Goal: Task Accomplishment & Management: Manage account settings

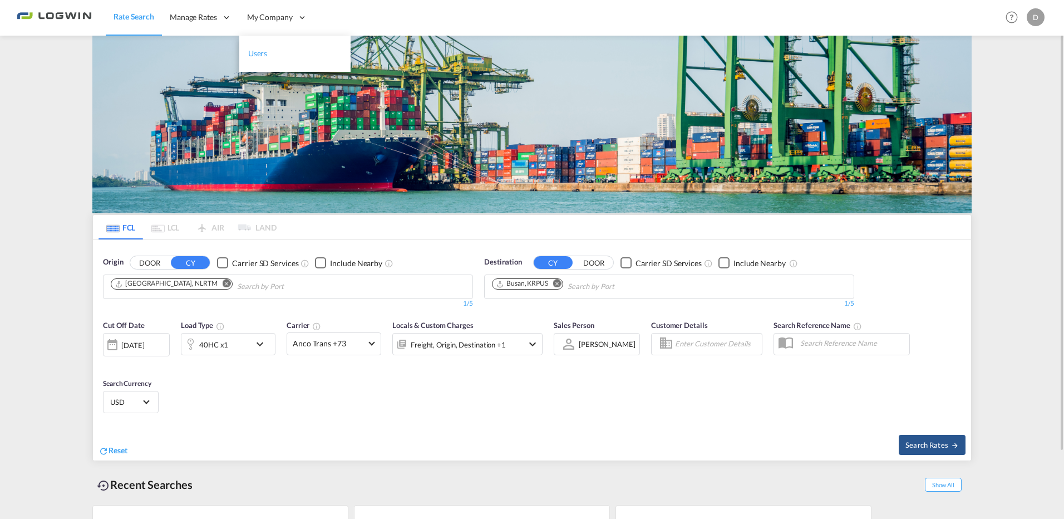
click at [257, 56] on span "Users" at bounding box center [257, 52] width 19 height 9
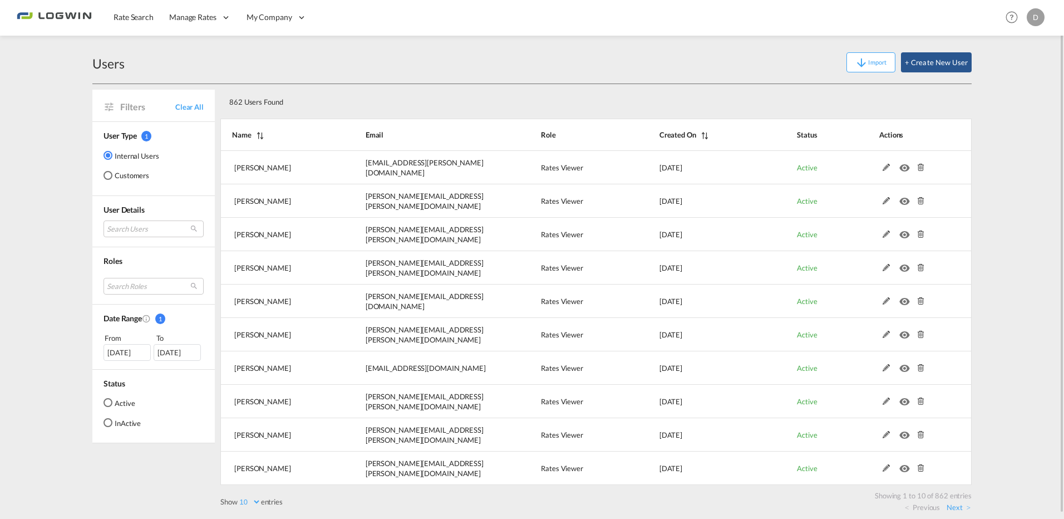
click at [685, 63] on div "Import + Create New User" at bounding box center [548, 62] width 847 height 20
click at [933, 60] on button "+ Create New User" at bounding box center [936, 62] width 71 height 20
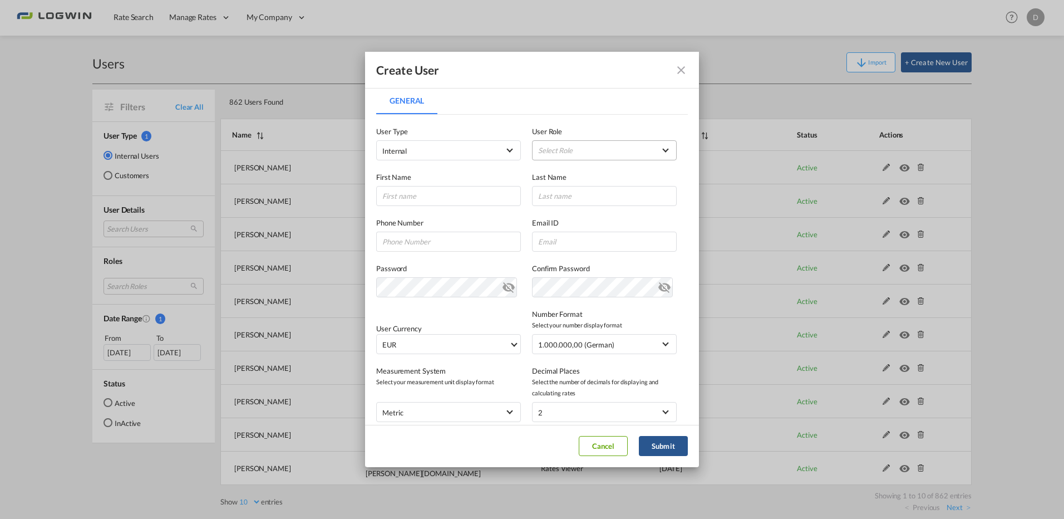
click at [567, 149] on md-select "Select Role" at bounding box center [604, 150] width 145 height 20
click at [682, 68] on md-backdrop at bounding box center [532, 259] width 1064 height 519
click at [682, 68] on md-icon "icon-close fg-AAA8AD" at bounding box center [681, 69] width 13 height 13
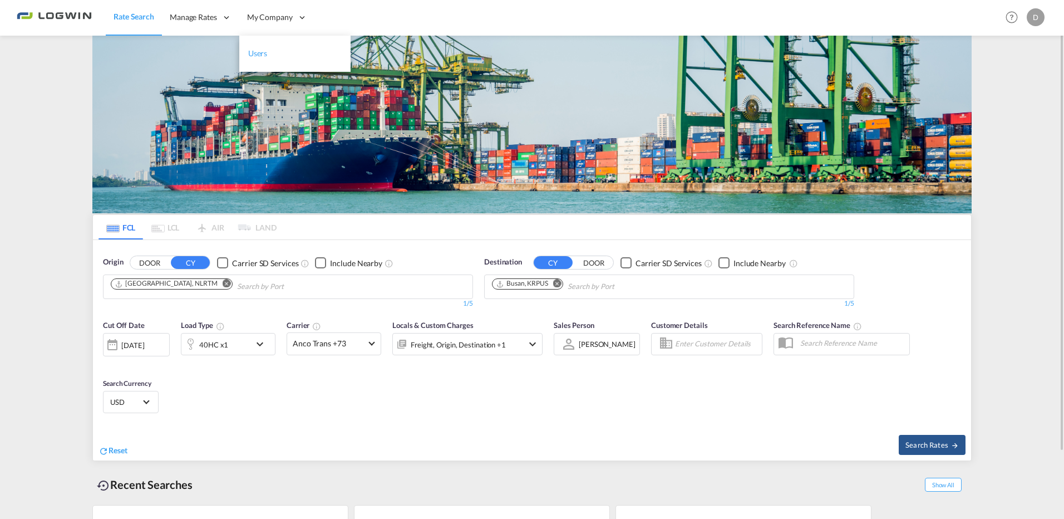
click at [292, 47] on link "Users" at bounding box center [294, 54] width 111 height 36
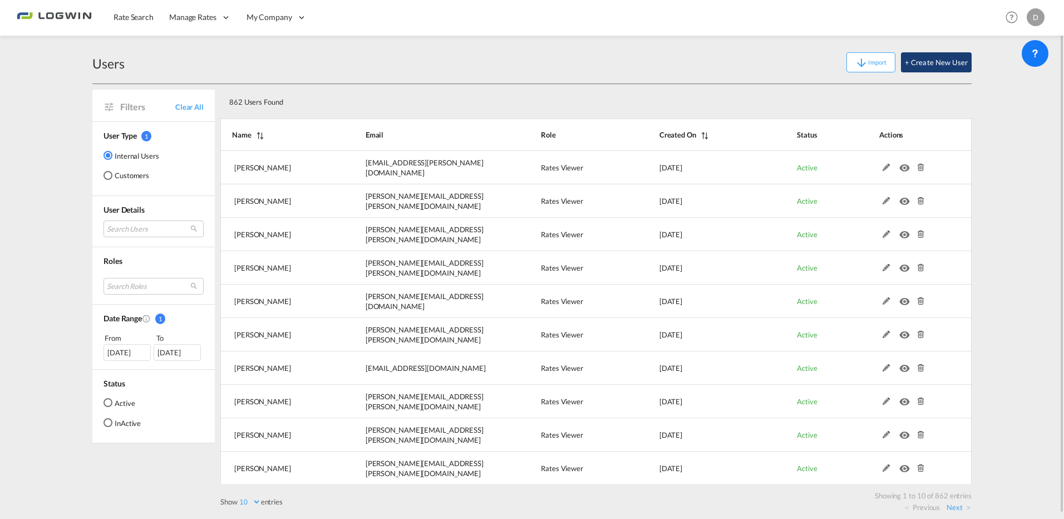
click at [929, 57] on button "+ Create New User" at bounding box center [936, 62] width 71 height 20
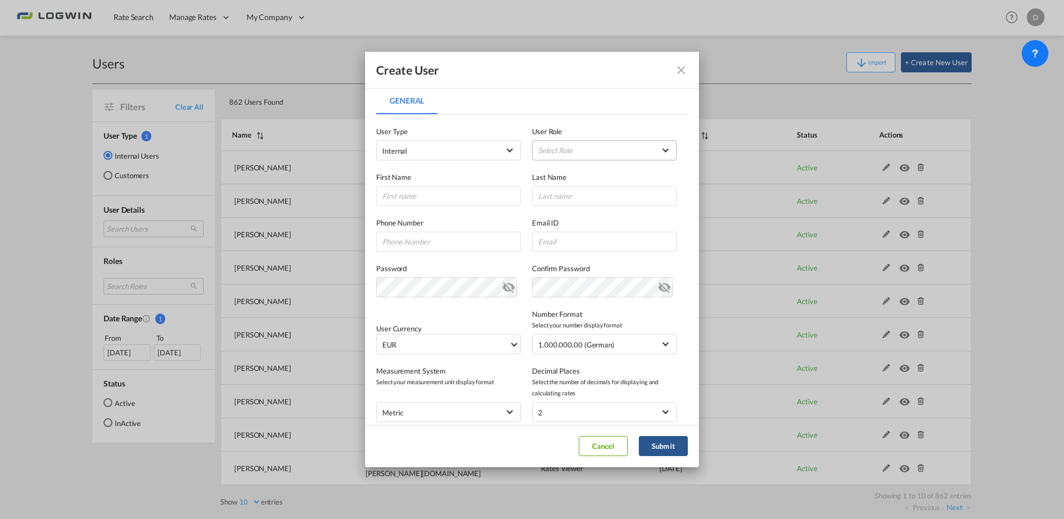
click at [567, 154] on md-select "Select Role ADMIN GLOBAL Essentials Admin GLOBAL Essentials Manager GLOBAL Esse…" at bounding box center [604, 150] width 145 height 20
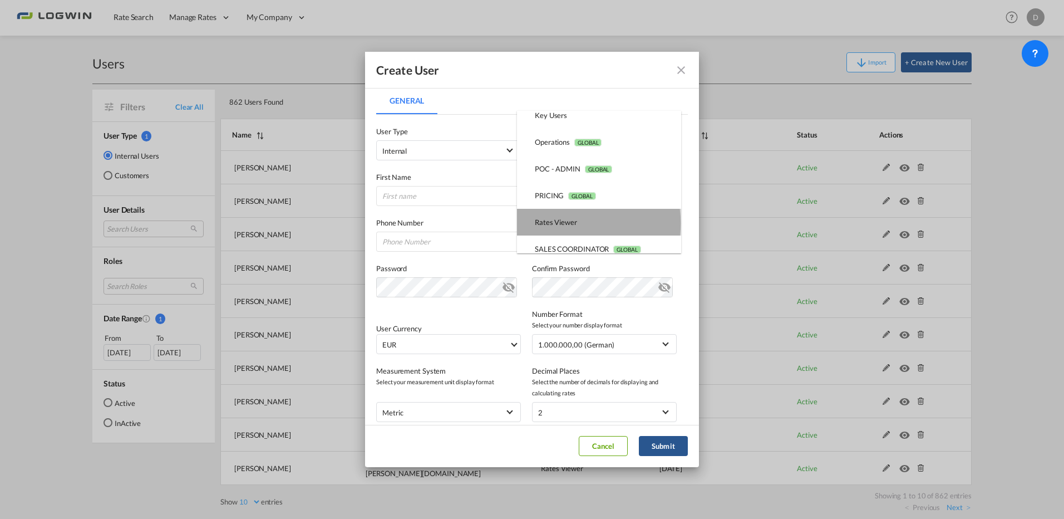
click at [571, 223] on div "Rates Viewer USER_DEFINED" at bounding box center [556, 222] width 42 height 10
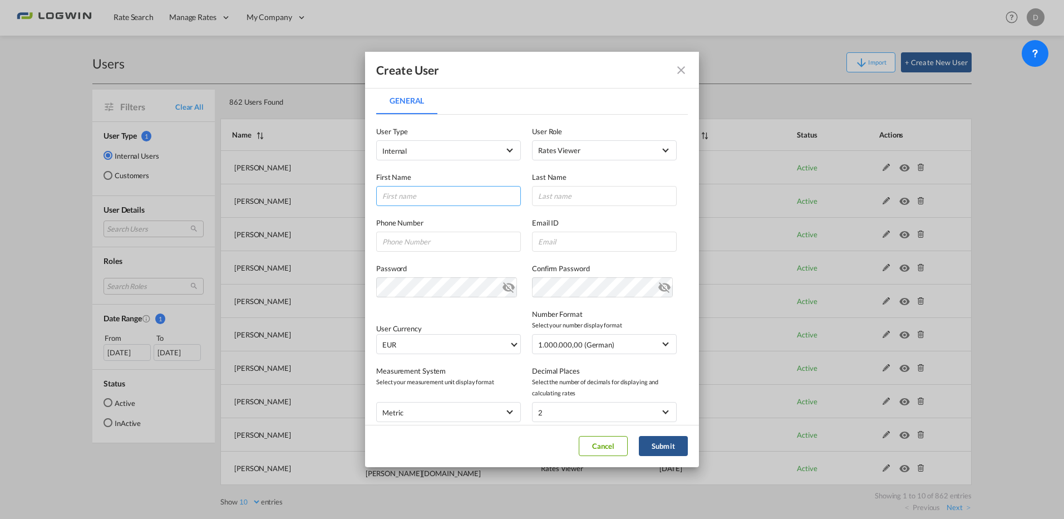
click at [425, 198] on input "General General ..." at bounding box center [448, 196] width 145 height 20
type input "Anne-Kathrin"
type input "Besling"
click at [558, 245] on input "General General ..." at bounding box center [604, 242] width 145 height 20
click at [546, 242] on input "General General ..." at bounding box center [604, 242] width 145 height 20
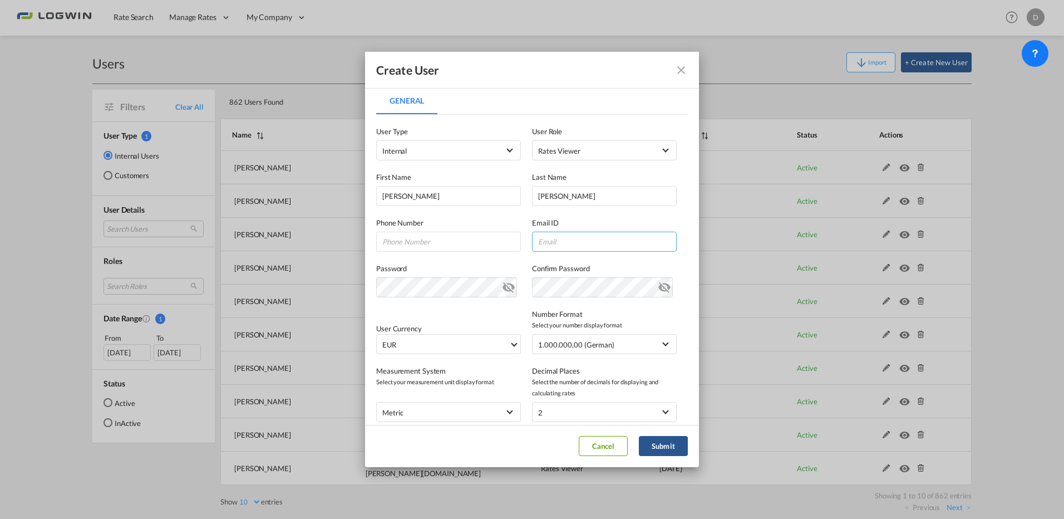
paste input "anne-kathrin.besling@logwin-logistics.com"
type input "anne-kathrin.besling@logwin-logistics.com"
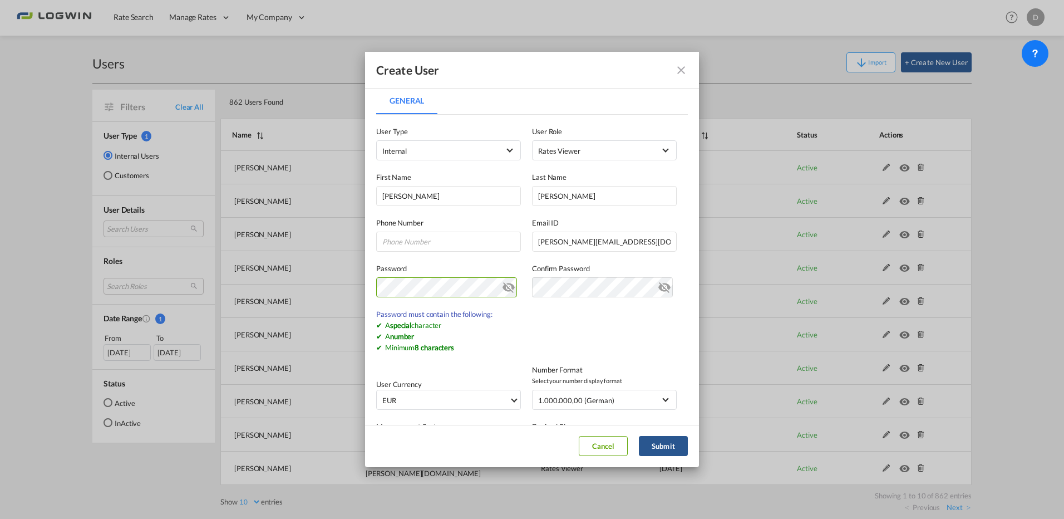
click at [506, 284] on md-icon "icon-eye-off" at bounding box center [508, 284] width 13 height 13
click at [375, 290] on md-dialog-content "General General User Type Internal Internal Customer User Role Rates Viewer USE…" at bounding box center [532, 255] width 334 height 337
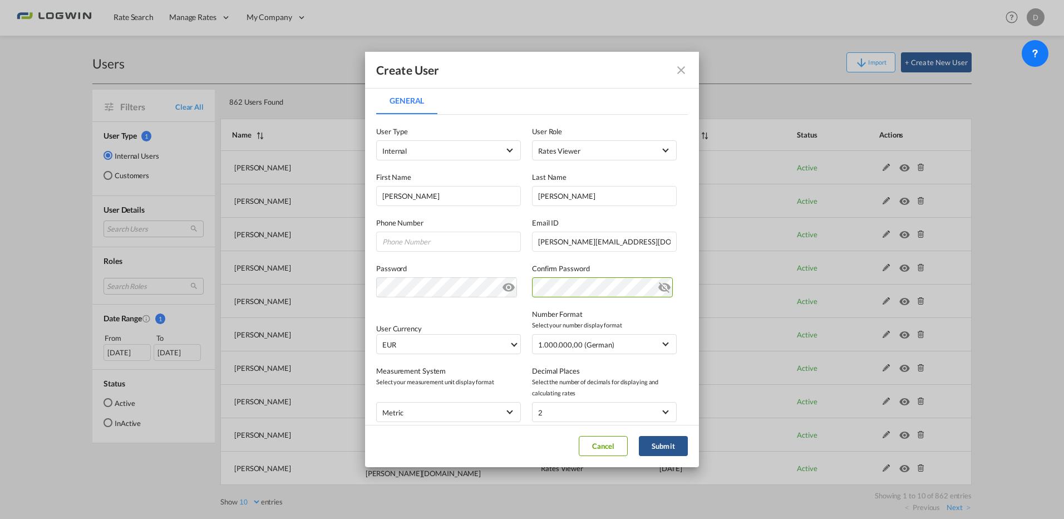
click at [658, 287] on md-icon "icon-eye-off" at bounding box center [664, 284] width 13 height 13
click at [675, 268] on div "Confirm Password" at bounding box center [610, 280] width 156 height 35
click at [430, 345] on span "EUR" at bounding box center [445, 344] width 127 height 11
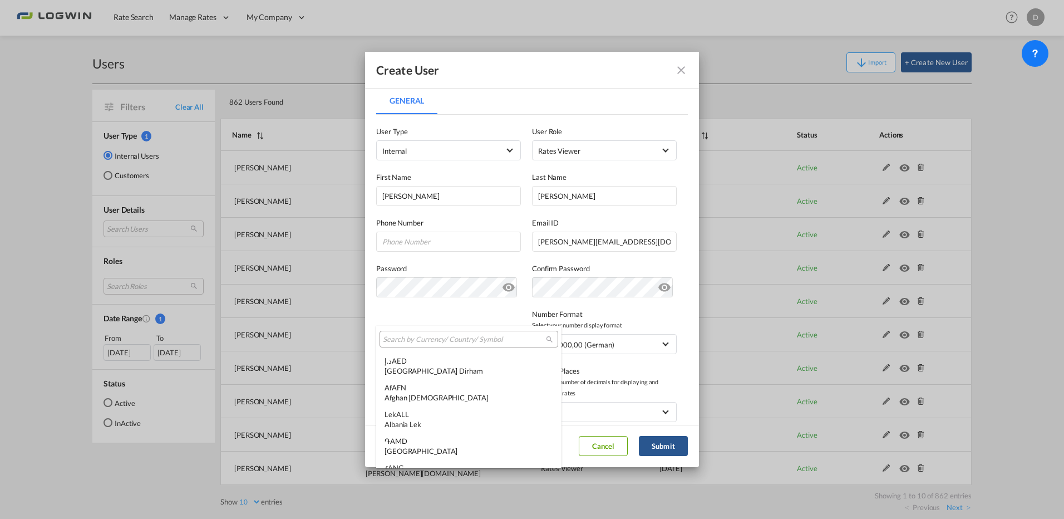
scroll to position [1118, 0]
click at [474, 335] on input "search" at bounding box center [464, 340] width 163 height 10
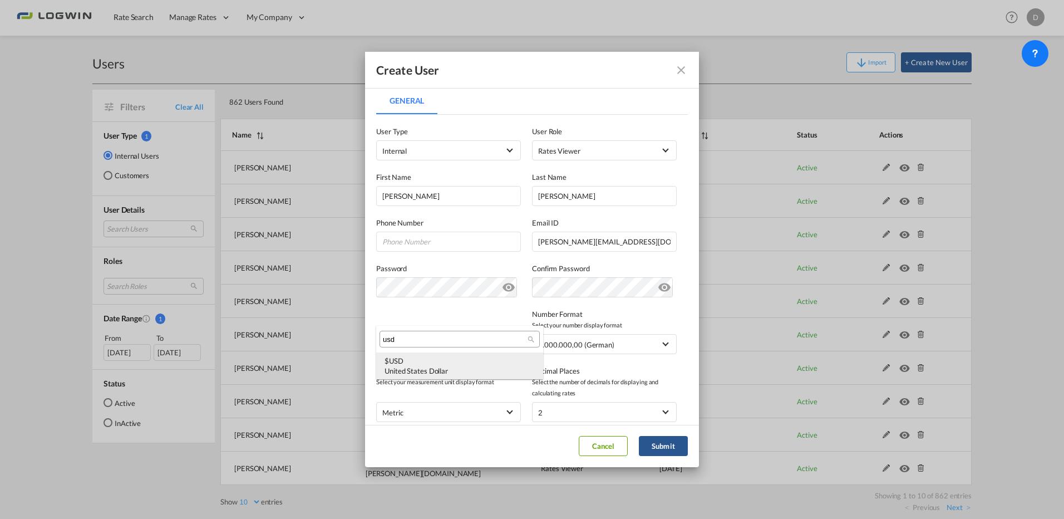
type input "usd"
click at [442, 365] on div "$ USD United States Dollar" at bounding box center [460, 366] width 150 height 20
click at [656, 444] on button "Submit" at bounding box center [663, 446] width 49 height 20
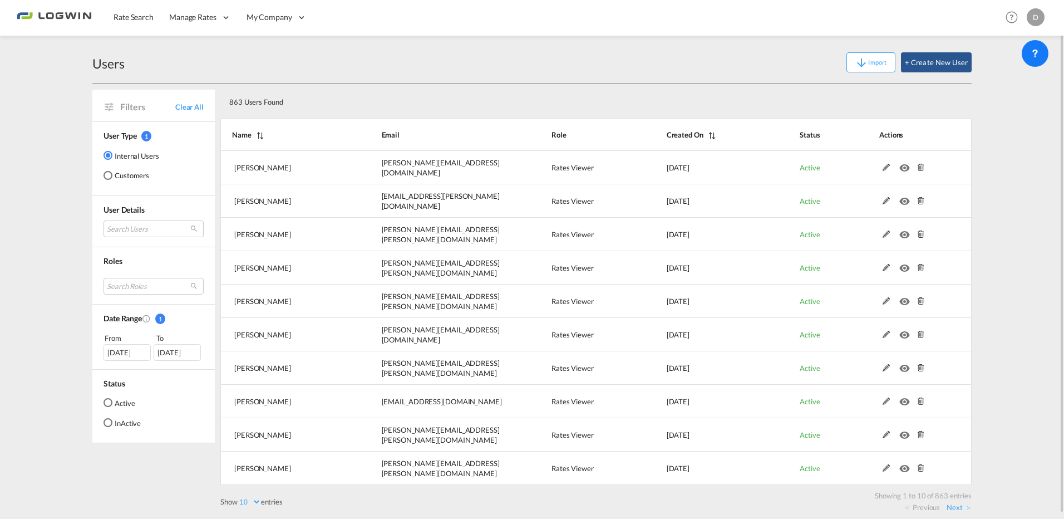
click at [621, 72] on div "Users Import + Create New User" at bounding box center [532, 62] width 880 height 43
click at [731, 83] on div "Users Import + Create New User" at bounding box center [532, 62] width 880 height 43
click at [122, 234] on md-select "Search Users dharshini Ruddra ruddra.dharshini@logwin-logistics.com leong Vicky…" at bounding box center [154, 228] width 100 height 17
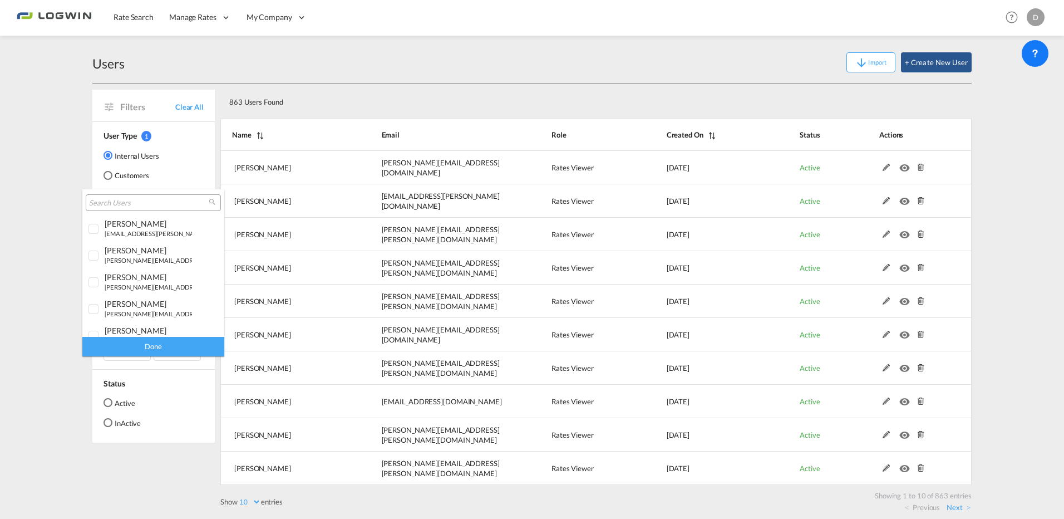
click at [135, 207] on input "search" at bounding box center [149, 203] width 120 height 10
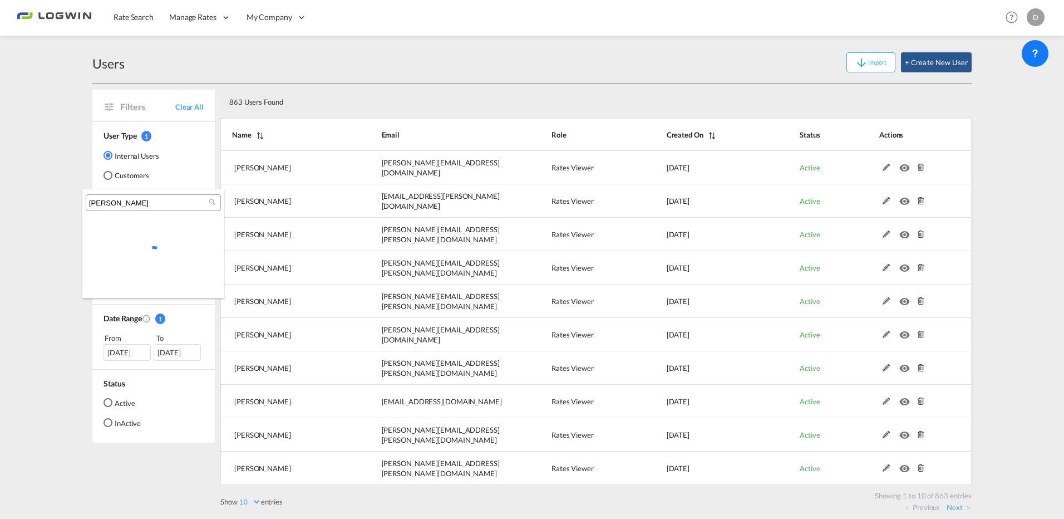
type input "jens r"
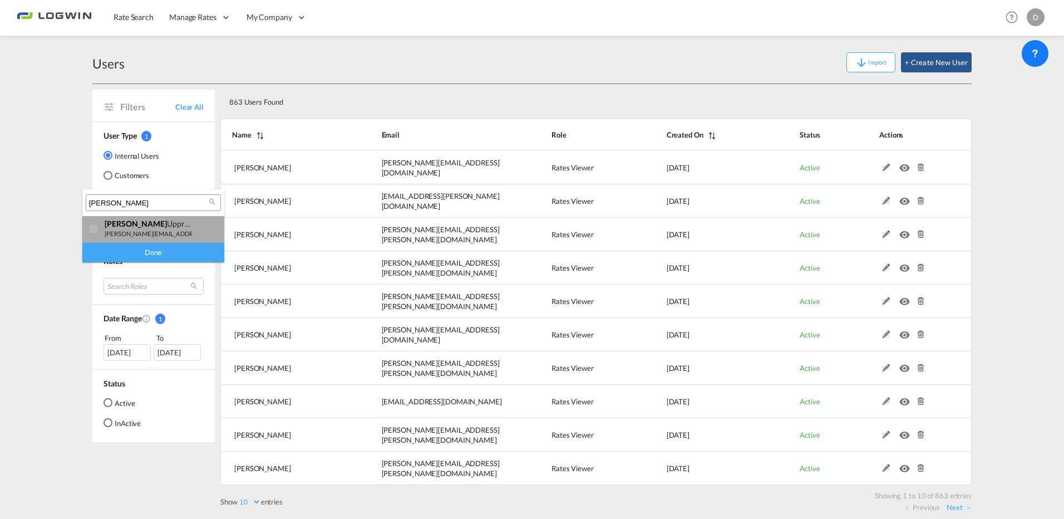
click at [151, 235] on small "[PERSON_NAME][EMAIL_ADDRESS][DOMAIN_NAME]" at bounding box center [180, 233] width 150 height 7
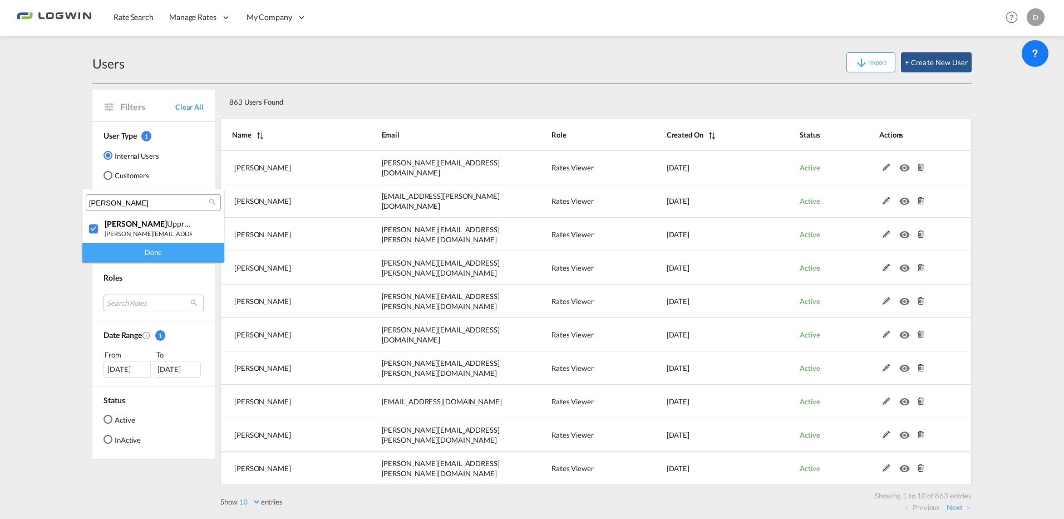
click at [127, 254] on div "Done" at bounding box center [153, 252] width 142 height 19
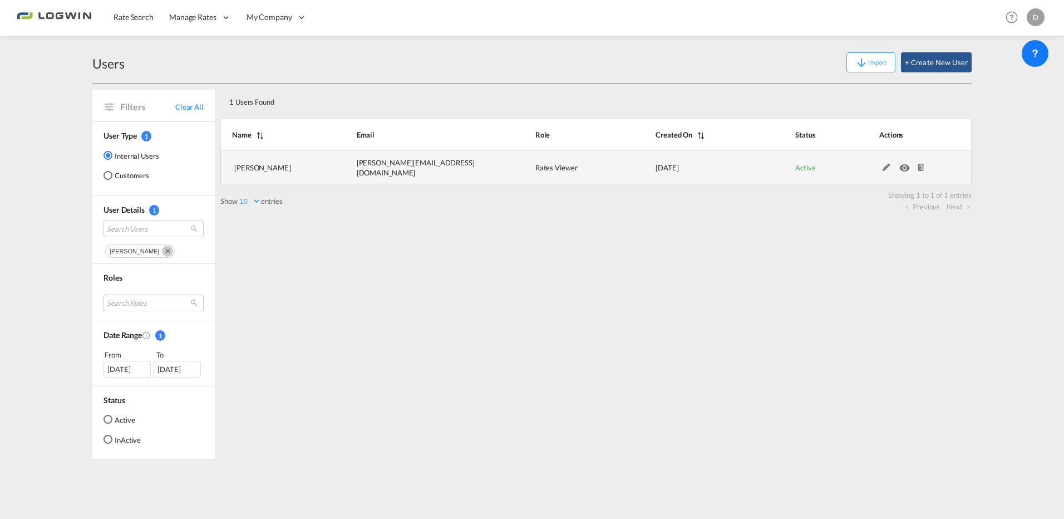
click at [920, 169] on md-icon at bounding box center [921, 168] width 14 height 8
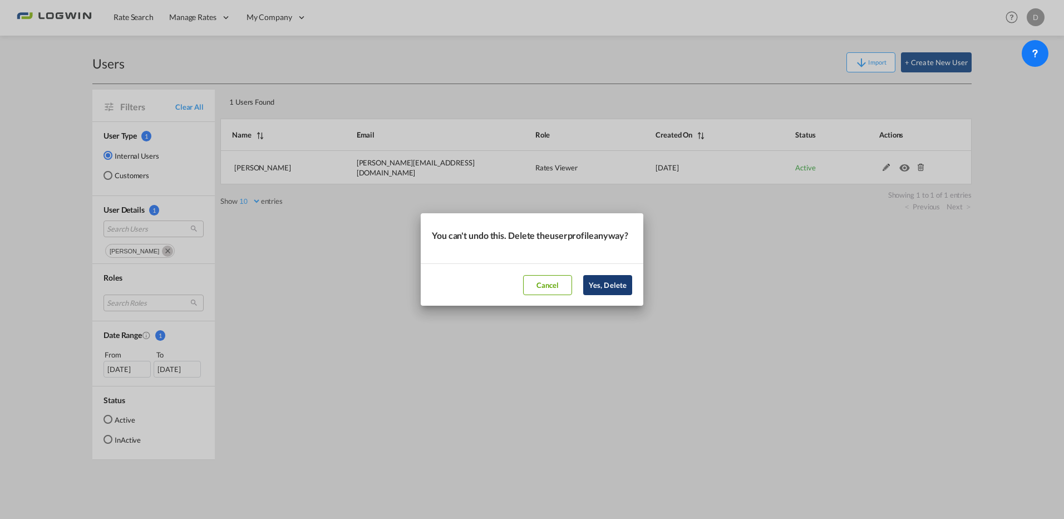
click at [613, 291] on button "Yes, Delete" at bounding box center [607, 285] width 49 height 20
click at [161, 247] on div "You can't undo this. Delete the user profile anyway? Cancel Yes, Delete" at bounding box center [532, 259] width 1064 height 519
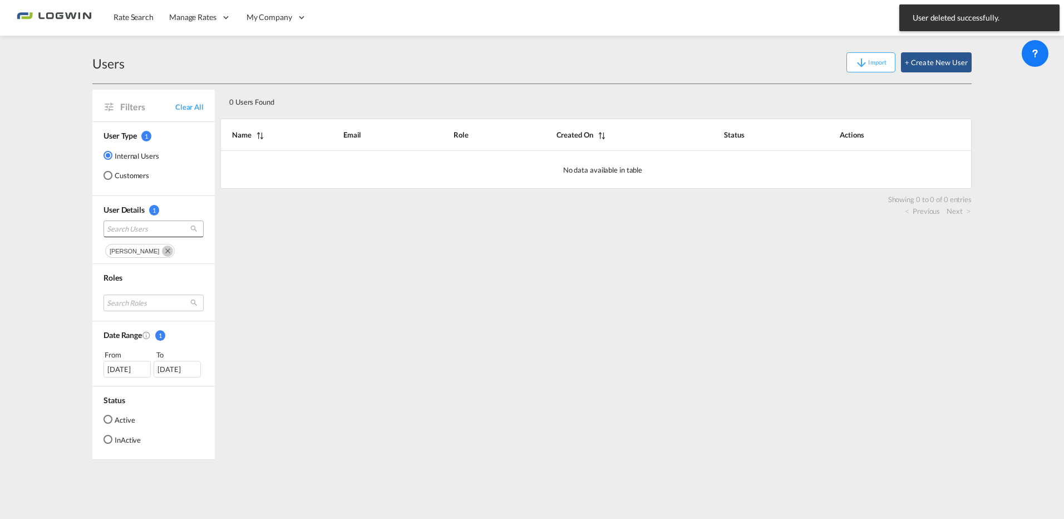
click at [156, 227] on span "Search Users" at bounding box center [145, 229] width 76 height 10
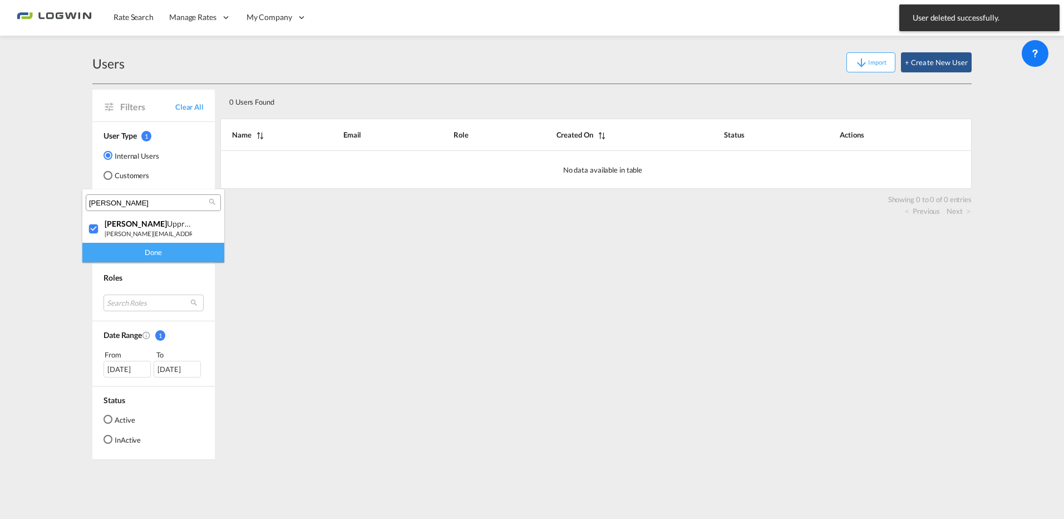
click at [134, 207] on input "jens r" at bounding box center [149, 203] width 120 height 10
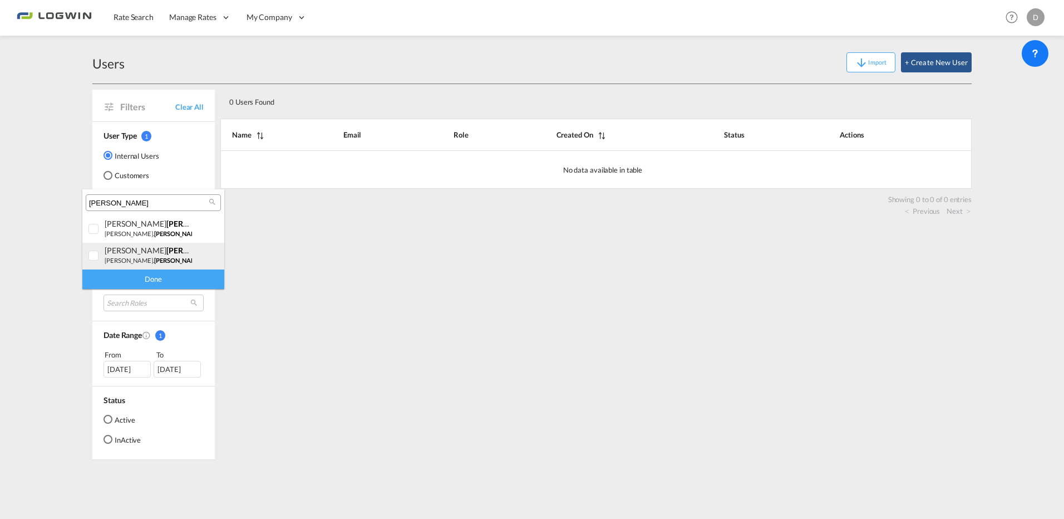
type input "smuda"
click at [166, 249] on span "Smuda" at bounding box center [197, 250] width 62 height 9
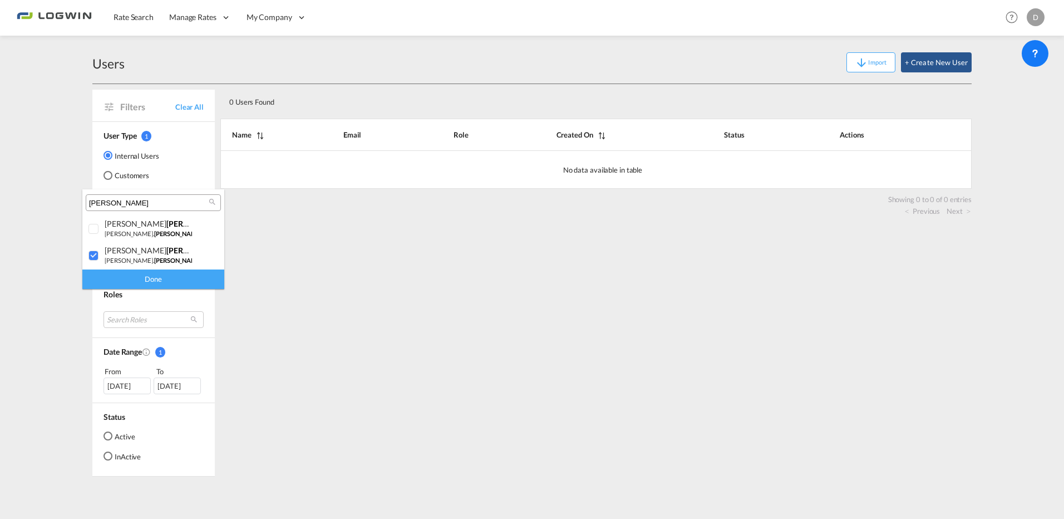
click at [148, 280] on div "Done" at bounding box center [153, 278] width 142 height 19
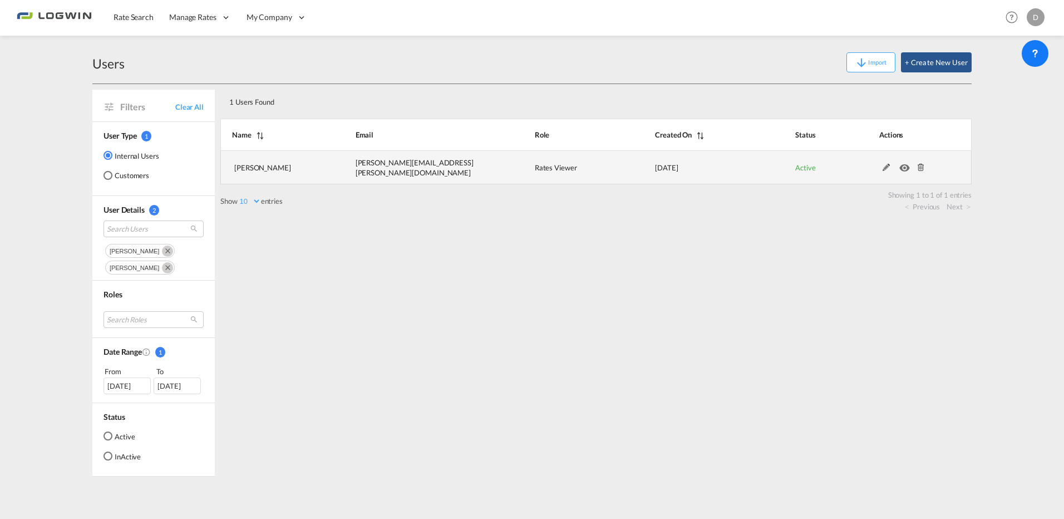
click at [922, 168] on md-icon at bounding box center [921, 168] width 14 height 8
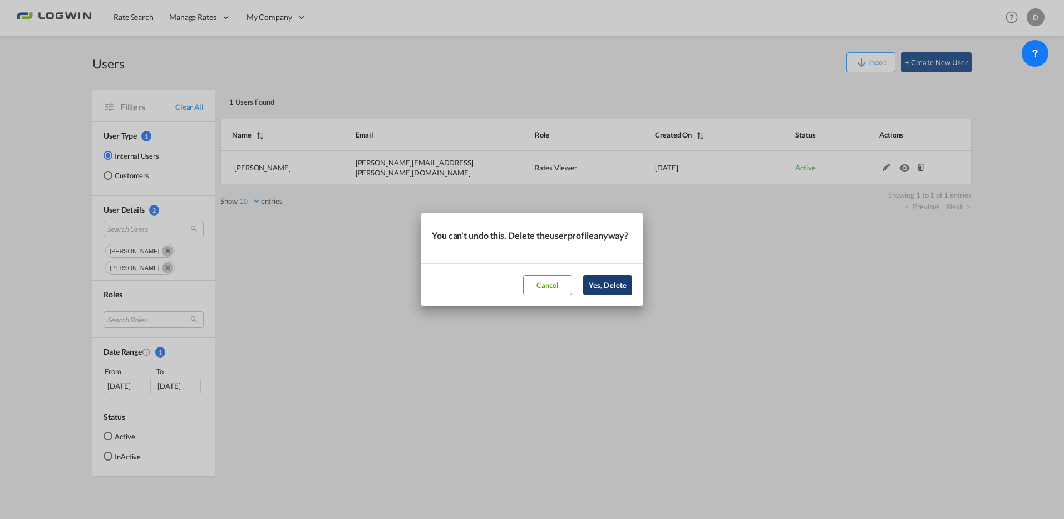
click at [605, 289] on button "Yes, Delete" at bounding box center [607, 285] width 49 height 20
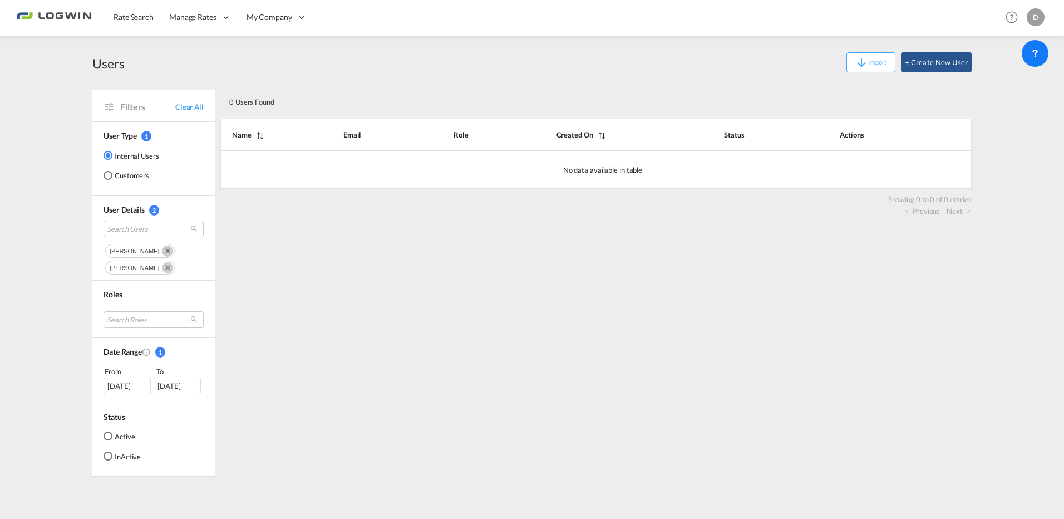
click at [654, 367] on div "0 Users Found Search: Name Email Role Created On Status Actions No data availab…" at bounding box center [596, 280] width 752 height 392
click at [432, 92] on div "0 Users Found" at bounding box center [559, 100] width 669 height 23
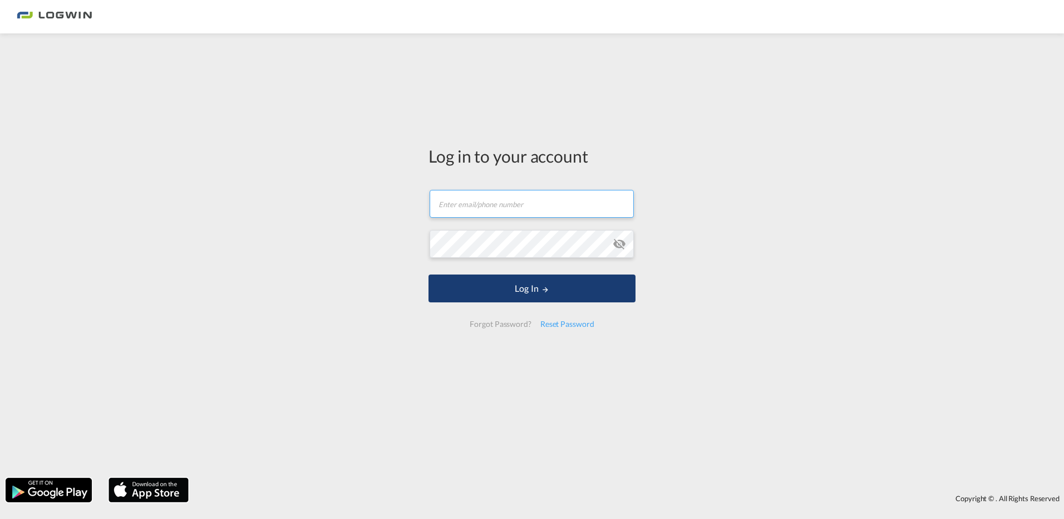
type input "[PERSON_NAME][EMAIL_ADDRESS][DOMAIN_NAME]"
click at [498, 284] on button "Log In" at bounding box center [532, 288] width 207 height 28
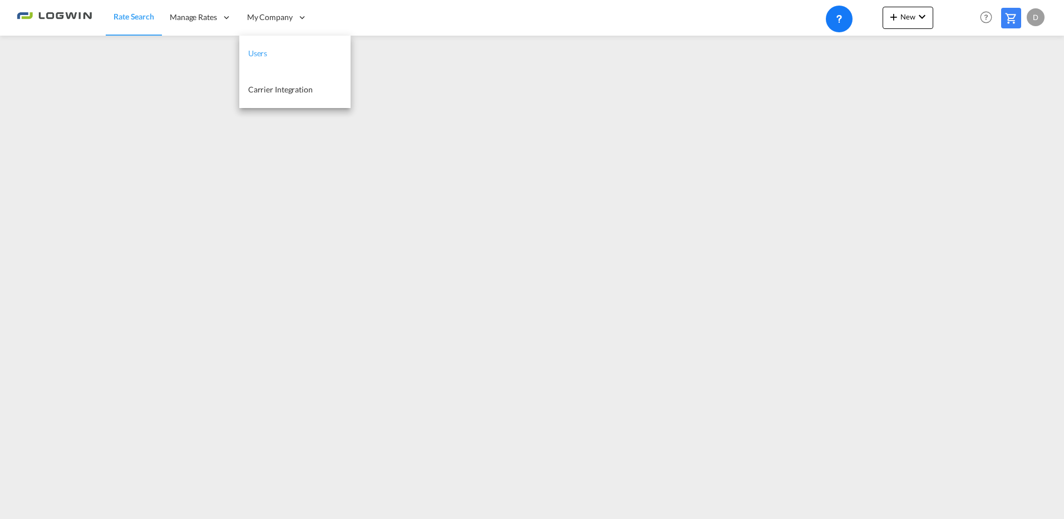
click at [276, 54] on link "Users" at bounding box center [294, 54] width 111 height 36
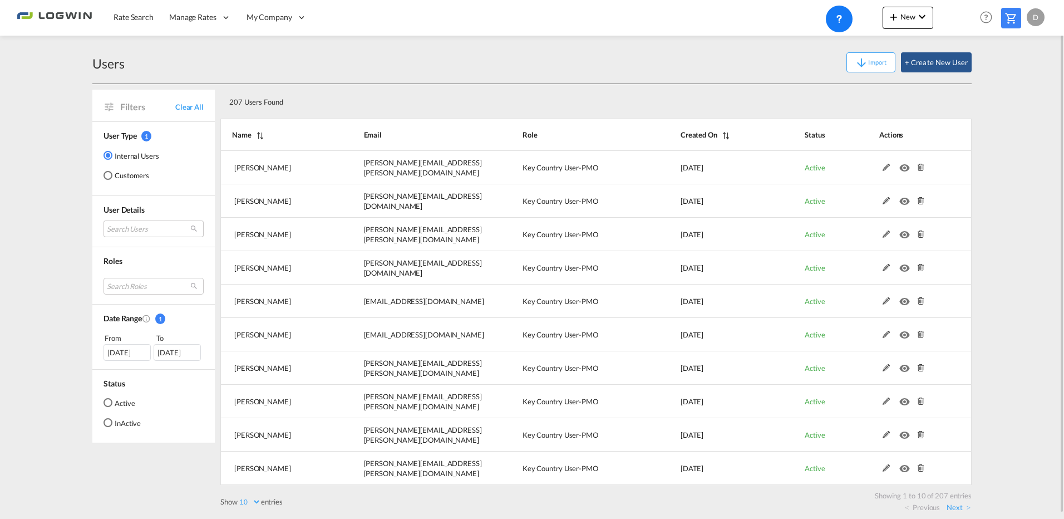
click at [142, 227] on md-select "Search Users [PERSON_NAME] [PERSON_NAME][EMAIL_ADDRESS][PERSON_NAME][DOMAIN_NAM…" at bounding box center [154, 228] width 100 height 17
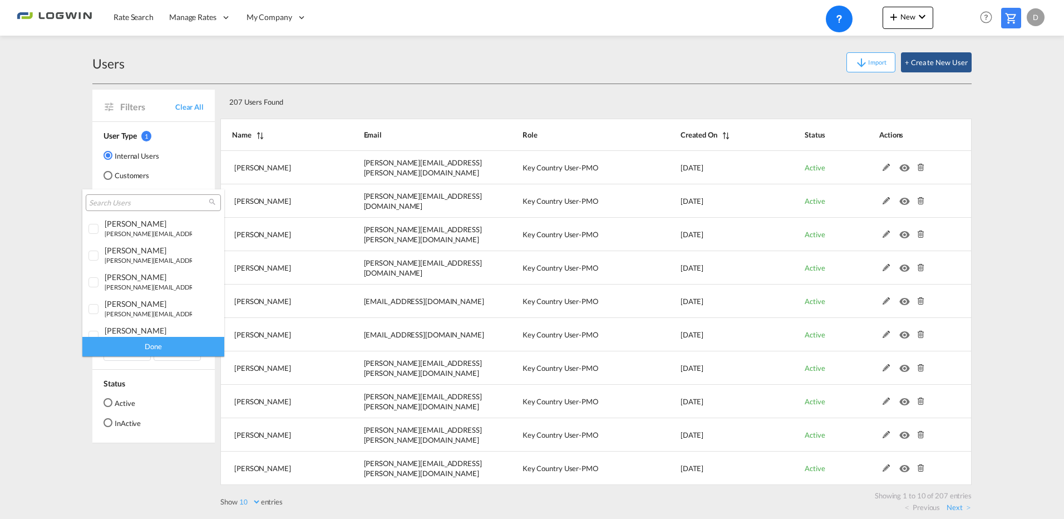
click at [125, 209] on div at bounding box center [153, 202] width 135 height 17
click at [123, 207] on input "search" at bounding box center [149, 203] width 120 height 10
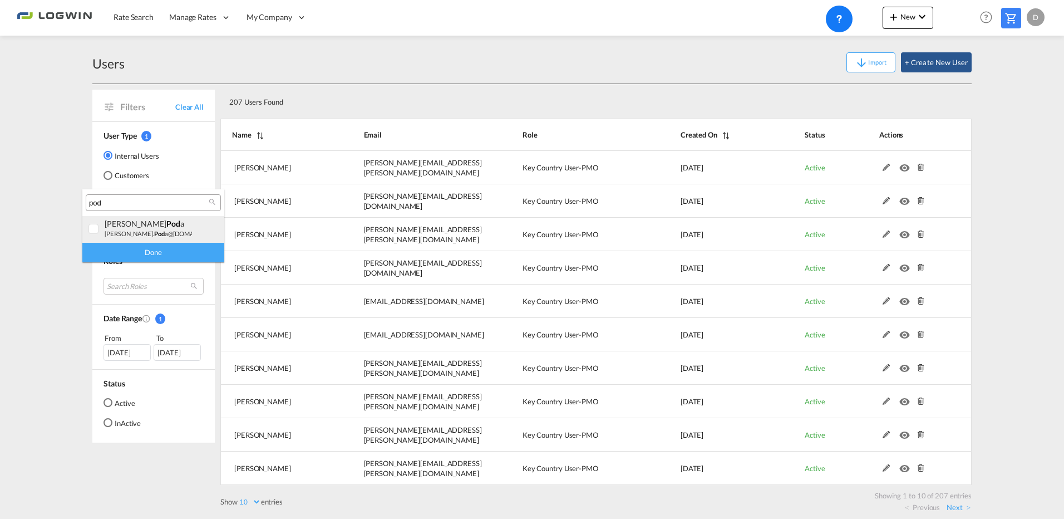
type input "pod"
click at [140, 233] on small "[PERSON_NAME]. pod a@[DOMAIN_NAME]" at bounding box center [164, 233] width 118 height 7
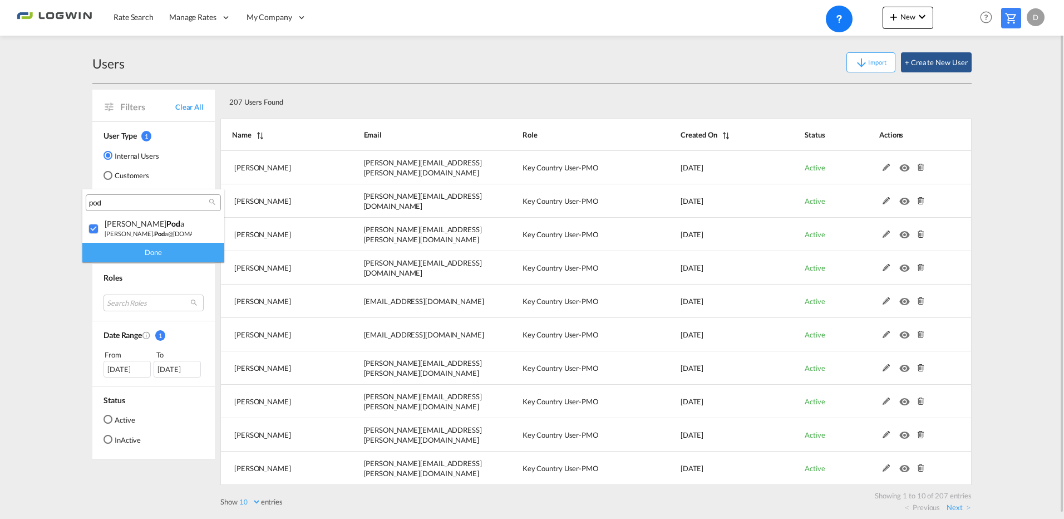
drag, startPoint x: 145, startPoint y: 254, endPoint x: 159, endPoint y: 292, distance: 40.3
click at [145, 254] on div "Done" at bounding box center [153, 252] width 142 height 19
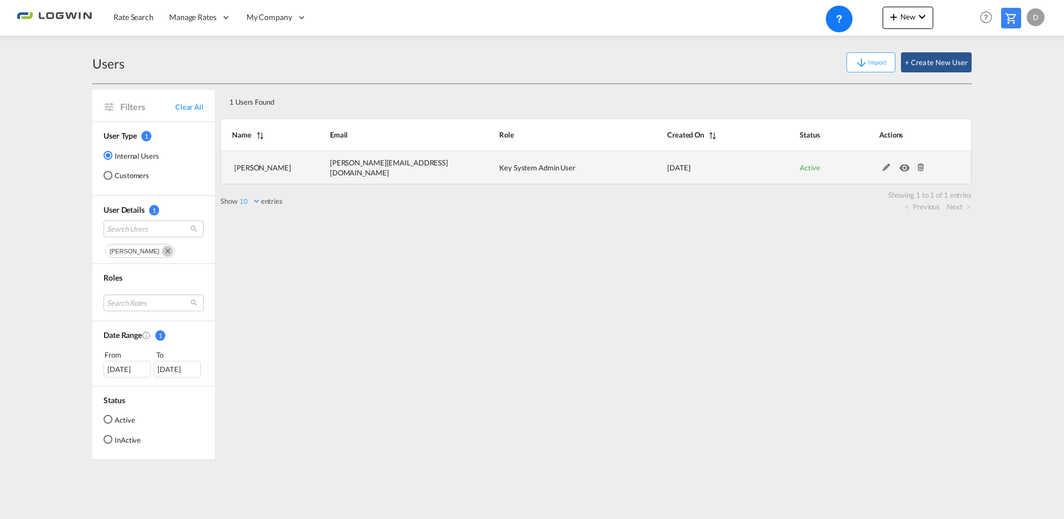
click at [885, 168] on md-icon at bounding box center [887, 168] width 14 height 8
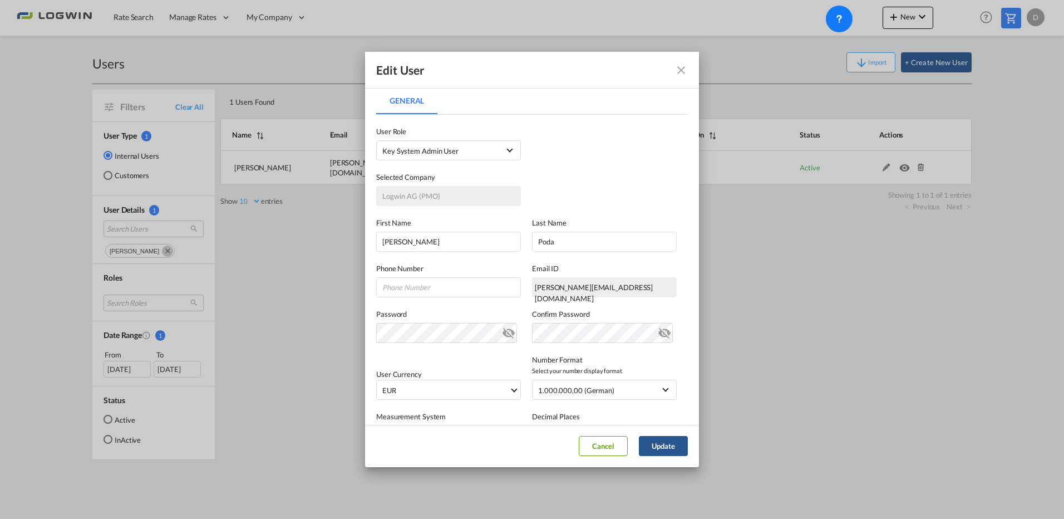
click at [555, 286] on div "[PERSON_NAME][EMAIL_ADDRESS][DOMAIN_NAME]" at bounding box center [604, 287] width 145 height 20
drag, startPoint x: 561, startPoint y: 287, endPoint x: 578, endPoint y: 284, distance: 17.5
click at [578, 284] on div "[PERSON_NAME][EMAIL_ADDRESS][DOMAIN_NAME]" at bounding box center [604, 287] width 145 height 20
drag, startPoint x: 578, startPoint y: 284, endPoint x: 552, endPoint y: 283, distance: 26.2
click at [553, 283] on div "[PERSON_NAME][EMAIL_ADDRESS][DOMAIN_NAME]" at bounding box center [604, 287] width 145 height 20
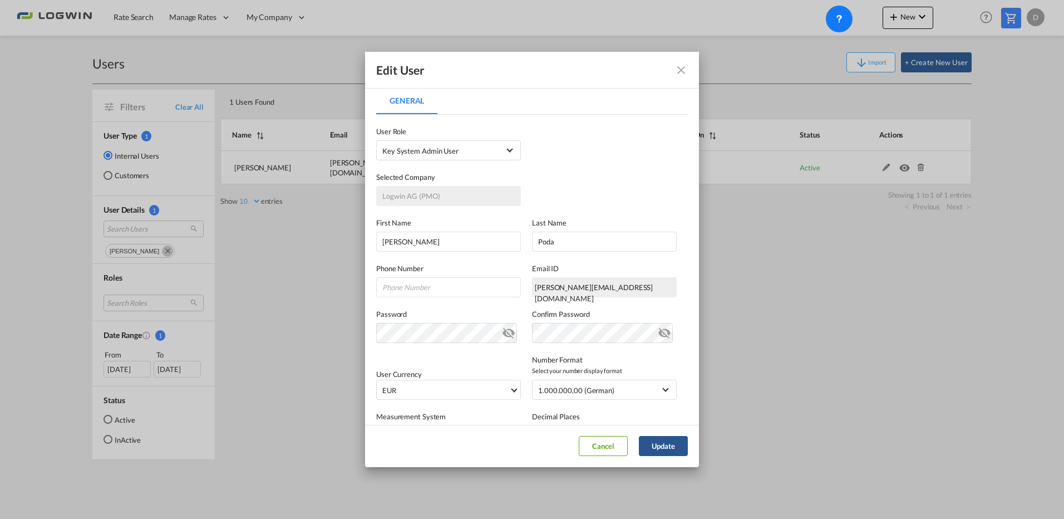
click at [552, 283] on div "[PERSON_NAME][EMAIL_ADDRESS][DOMAIN_NAME]" at bounding box center [604, 287] width 145 height 20
drag, startPoint x: 552, startPoint y: 283, endPoint x: 617, endPoint y: 283, distance: 64.6
click at [617, 286] on div "[PERSON_NAME][EMAIL_ADDRESS][DOMAIN_NAME]" at bounding box center [604, 287] width 145 height 20
click at [651, 272] on label "Email ID" at bounding box center [604, 268] width 145 height 11
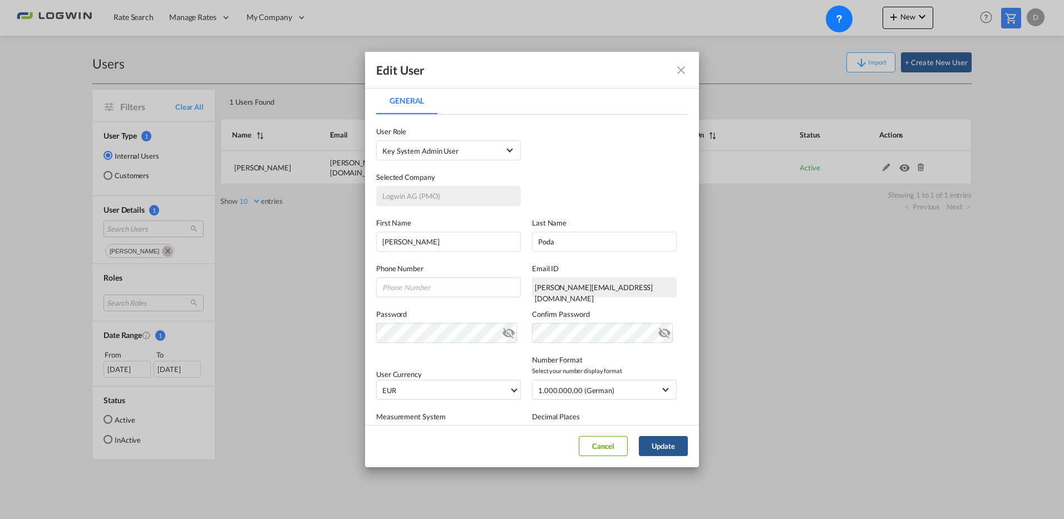
click at [669, 283] on div "Email ID [PERSON_NAME][EMAIL_ADDRESS][DOMAIN_NAME] [DOMAIN_NAME][EMAIL_ADDRESS]…" at bounding box center [610, 280] width 156 height 35
click at [590, 243] on input "Poda" at bounding box center [604, 242] width 145 height 20
type input "P"
type input "Naths"
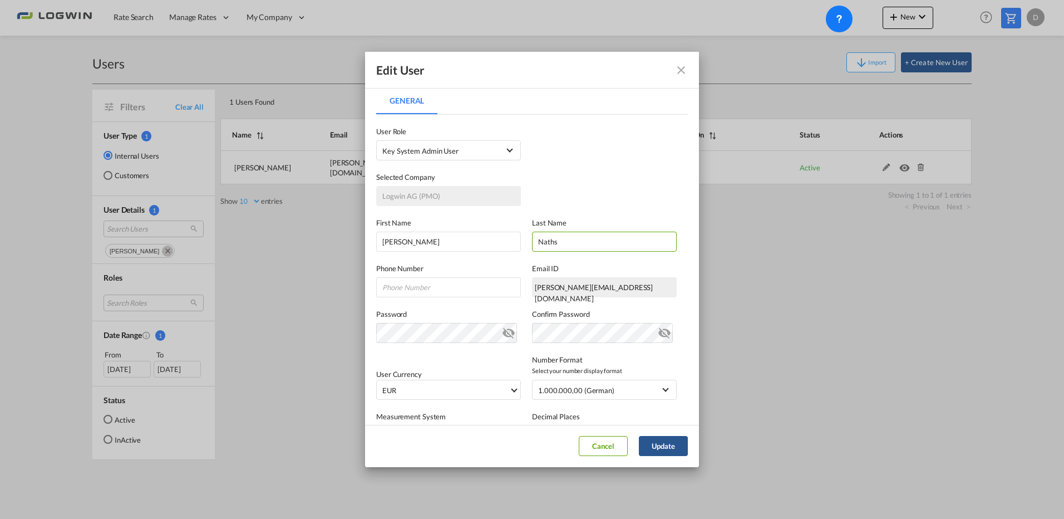
click at [634, 189] on div "Selected Company Logwin AG (PMO)" at bounding box center [532, 183] width 312 height 46
click at [675, 448] on button "Update" at bounding box center [663, 446] width 49 height 20
drag, startPoint x: 680, startPoint y: 69, endPoint x: 680, endPoint y: 80, distance: 11.1
click at [680, 69] on md-icon "icon-close fg-AAA8AD" at bounding box center [681, 69] width 13 height 13
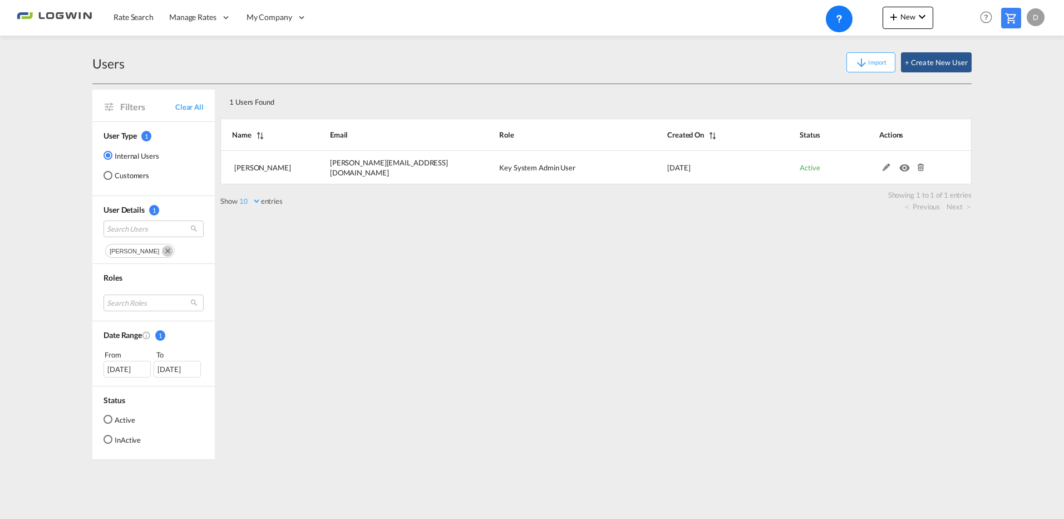
click at [794, 323] on div "Edit User General General User Type Internal Internal Customer User Role Key Sy…" at bounding box center [532, 259] width 1064 height 519
click at [754, 317] on div "1 Users Found Show 10 25 50 100 entries Search: Name Email Role Created On Stat…" at bounding box center [596, 272] width 752 height 376
click at [807, 269] on div "1 Users Found Show 10 25 50 100 entries Search: Name Email Role Created On Stat…" at bounding box center [596, 272] width 752 height 376
click at [470, 244] on div "1 Users Found Show 10 25 50 100 entries Search: Name Email Role Created On Stat…" at bounding box center [596, 272] width 752 height 376
click at [132, 20] on span "Rate Search" at bounding box center [134, 16] width 40 height 9
